Goal: Task Accomplishment & Management: Manage account settings

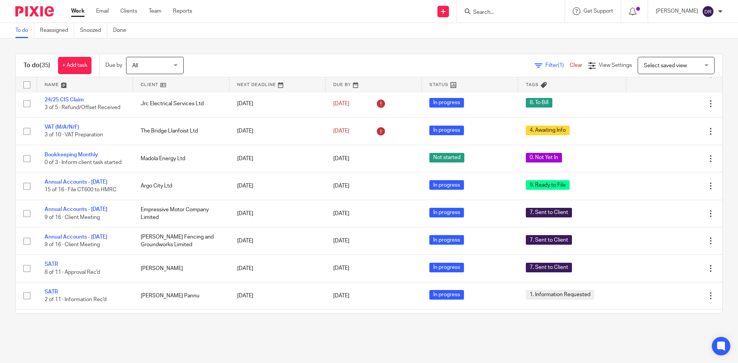
scroll to position [231, 0]
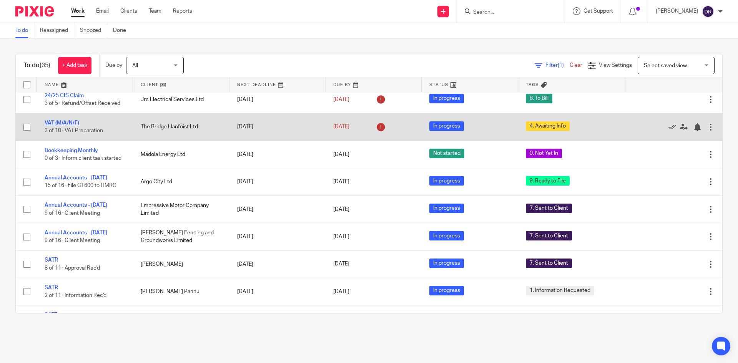
click at [59, 123] on link "VAT (M/A/N/F)" at bounding box center [62, 122] width 35 height 5
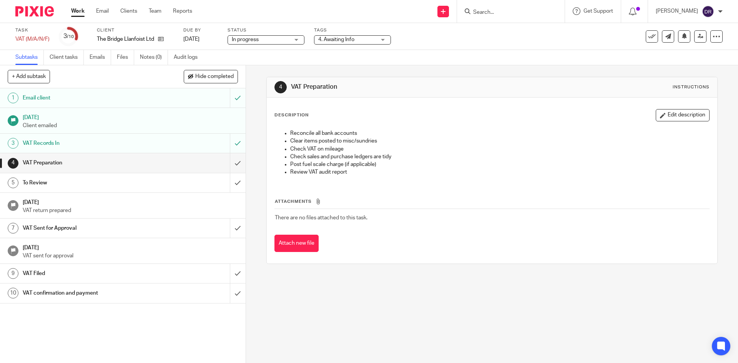
click at [347, 37] on span "4. Awaiting Info" at bounding box center [336, 39] width 36 height 5
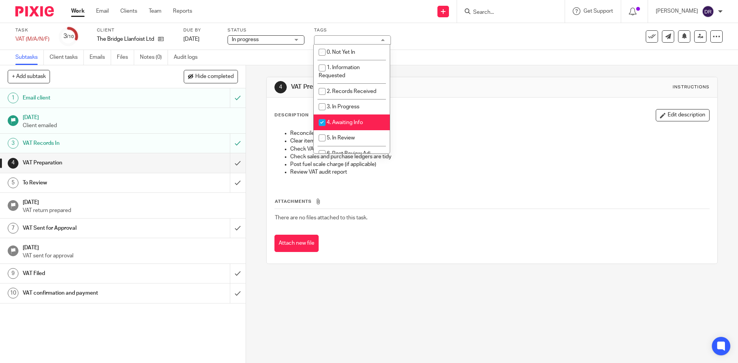
click at [344, 124] on span "4. Awaiting Info" at bounding box center [345, 122] width 36 height 5
checkbox input "false"
click at [346, 132] on li "5. In Review" at bounding box center [352, 138] width 76 height 16
checkbox input "true"
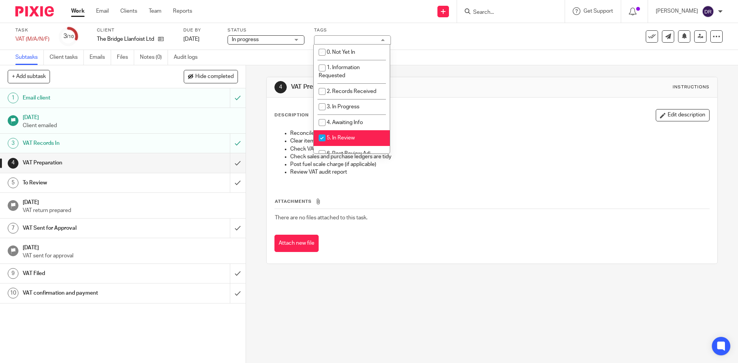
click at [255, 135] on div "4 VAT Preparation Instructions Description Edit description Reconcile all bank …" at bounding box center [492, 214] width 492 height 298
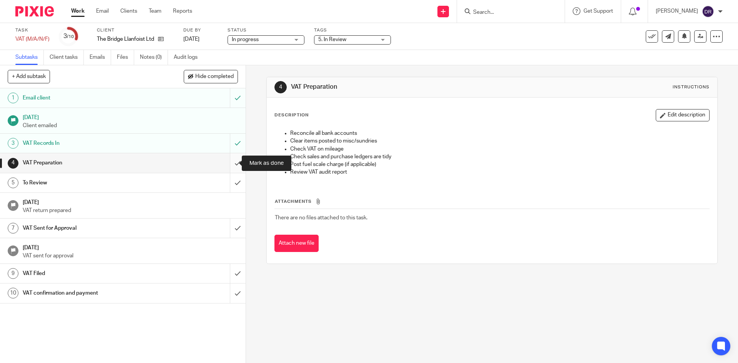
click at [235, 163] on input "submit" at bounding box center [123, 162] width 246 height 19
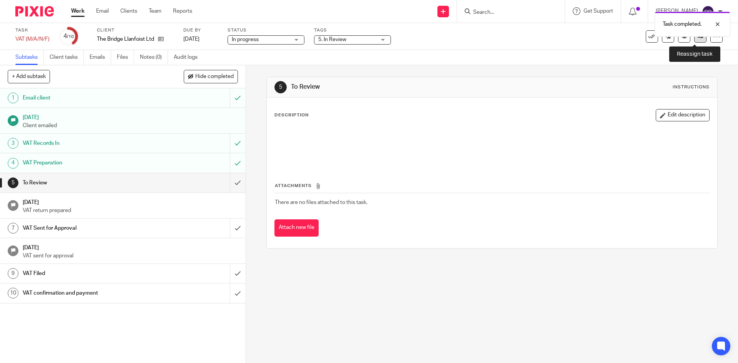
click at [696, 42] on link at bounding box center [700, 36] width 12 height 12
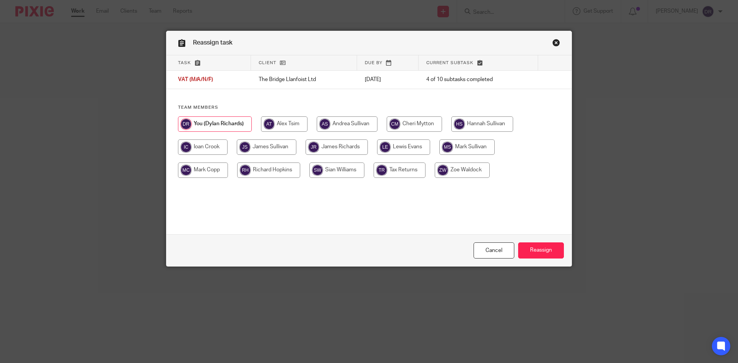
click at [279, 152] on input "radio" at bounding box center [267, 147] width 60 height 15
radio input "true"
click at [536, 251] on input "Reassign" at bounding box center [541, 251] width 46 height 17
